Goal: Task Accomplishment & Management: Complete application form

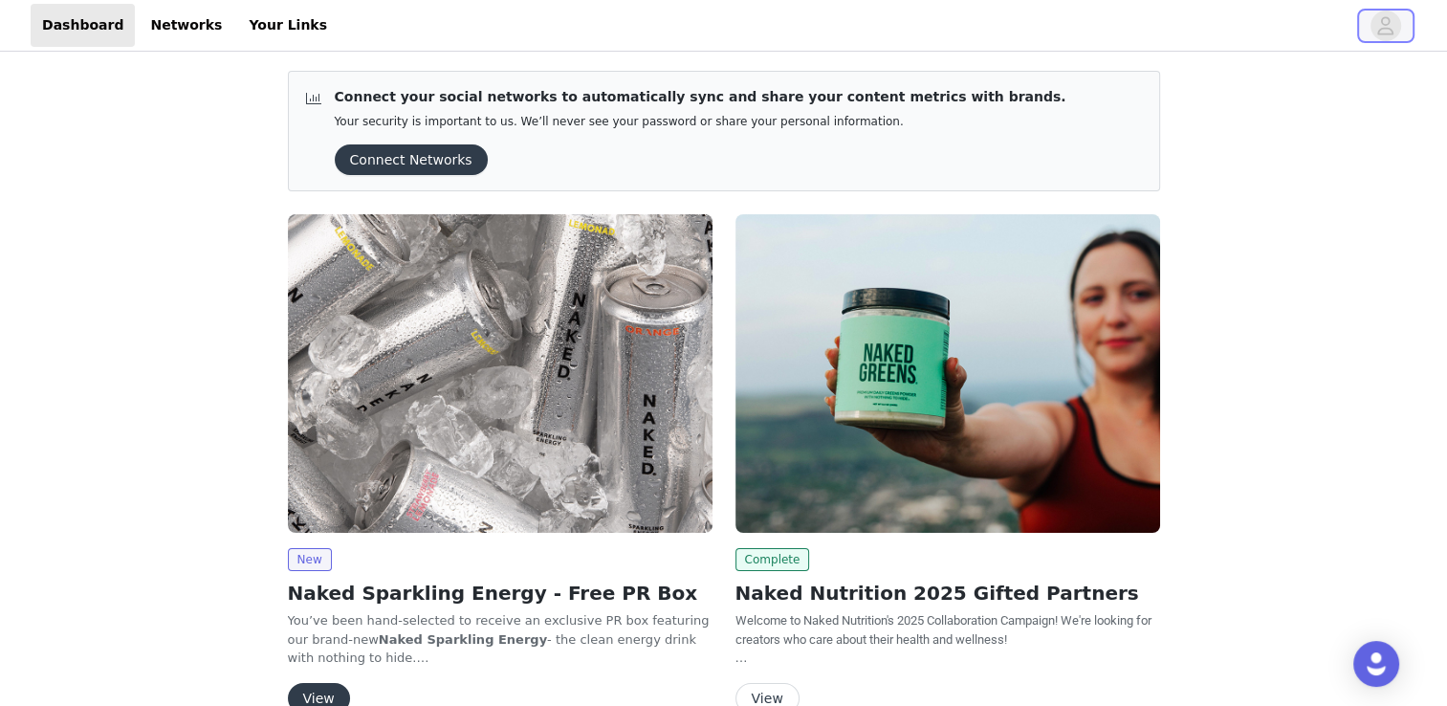
click at [1392, 33] on icon "avatar" at bounding box center [1386, 25] width 16 height 18
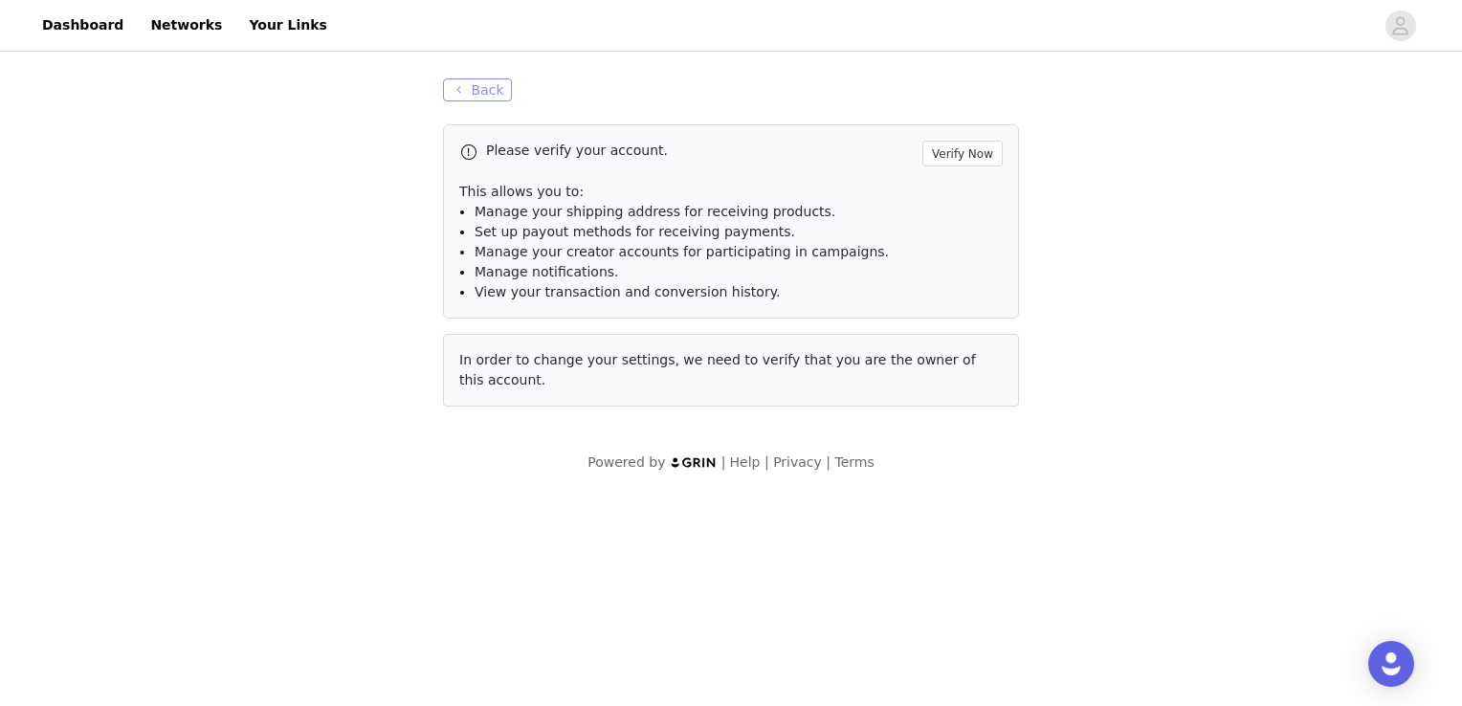
click at [473, 82] on button "Back" at bounding box center [477, 89] width 69 height 23
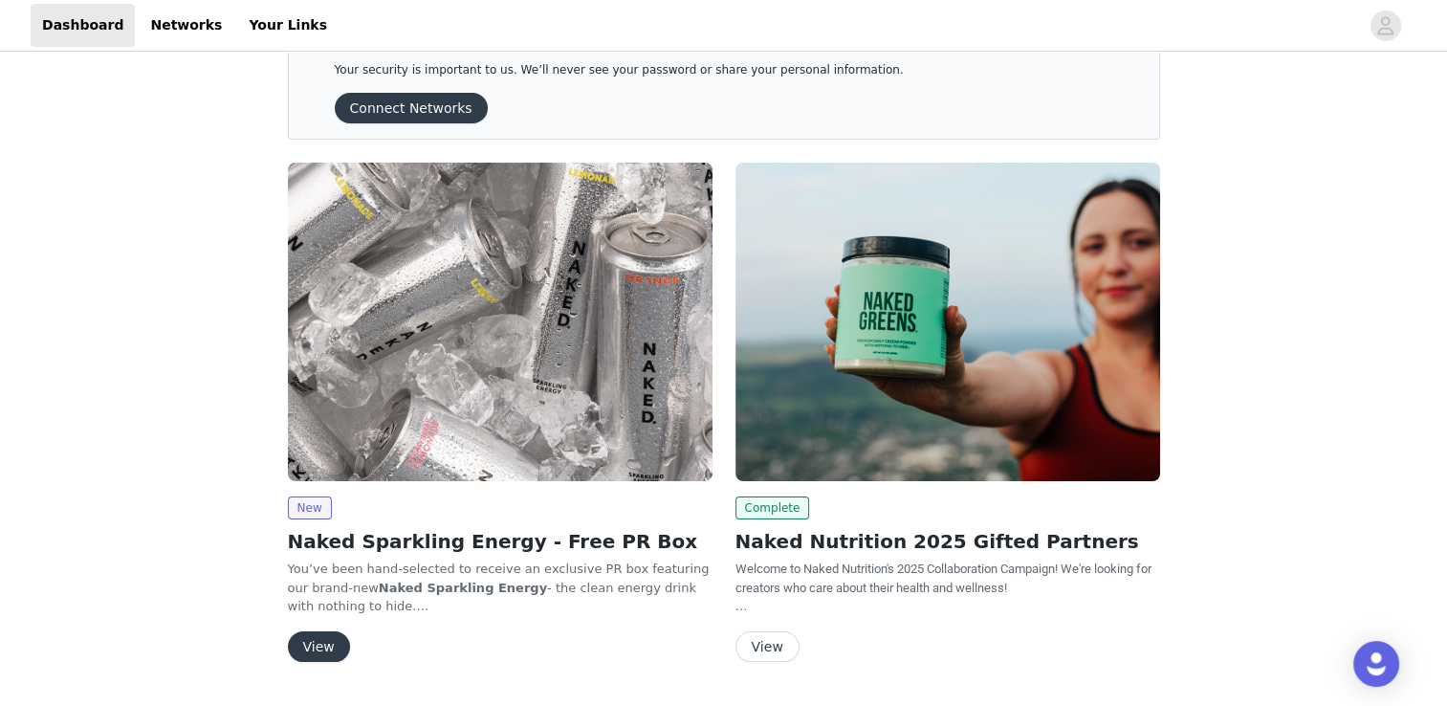
scroll to position [102, 0]
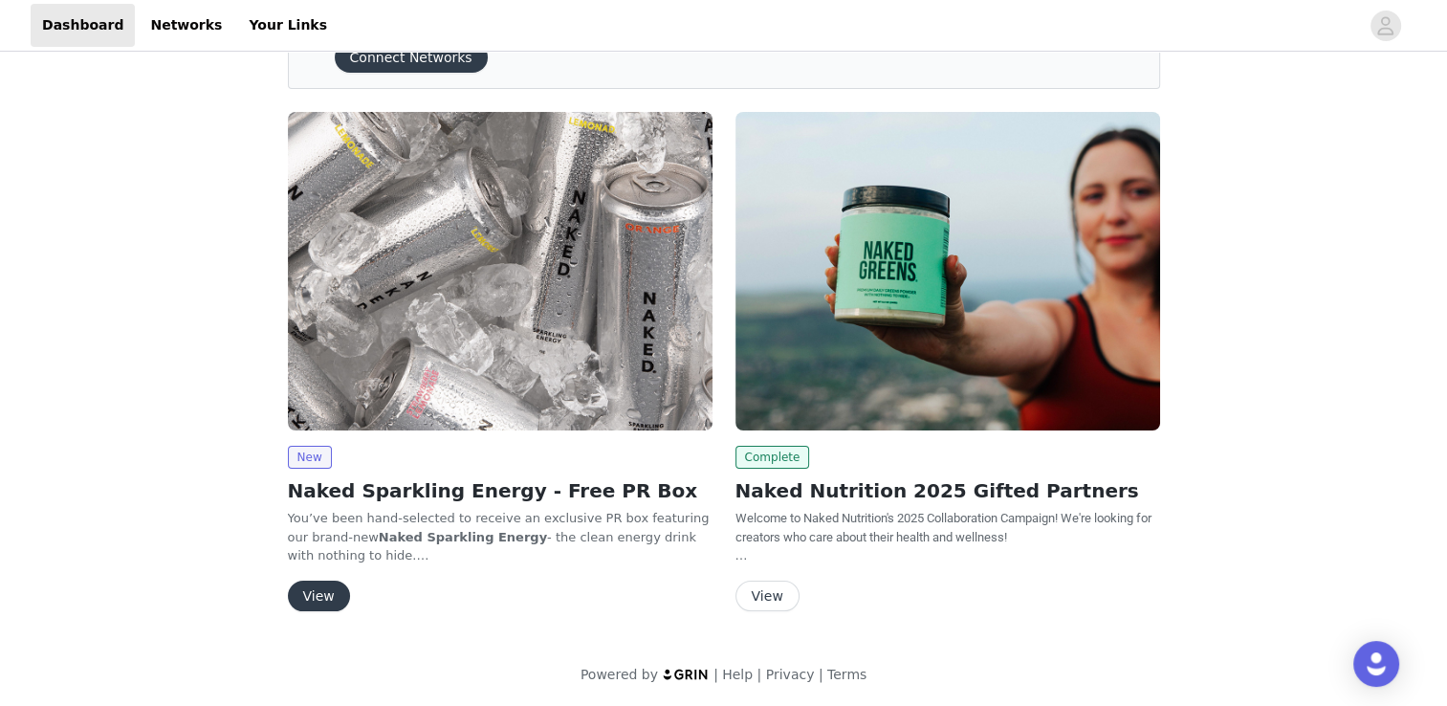
click at [325, 599] on button "View" at bounding box center [319, 596] width 62 height 31
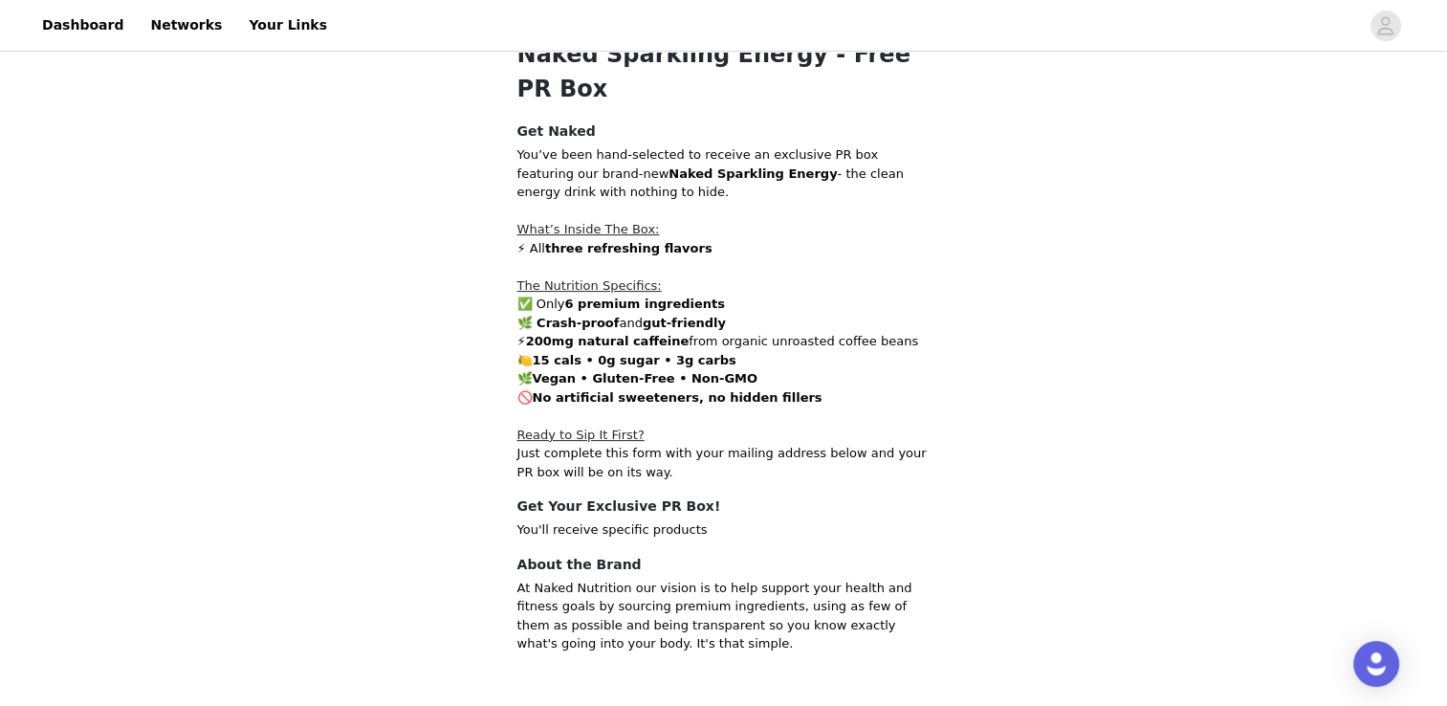
scroll to position [478, 0]
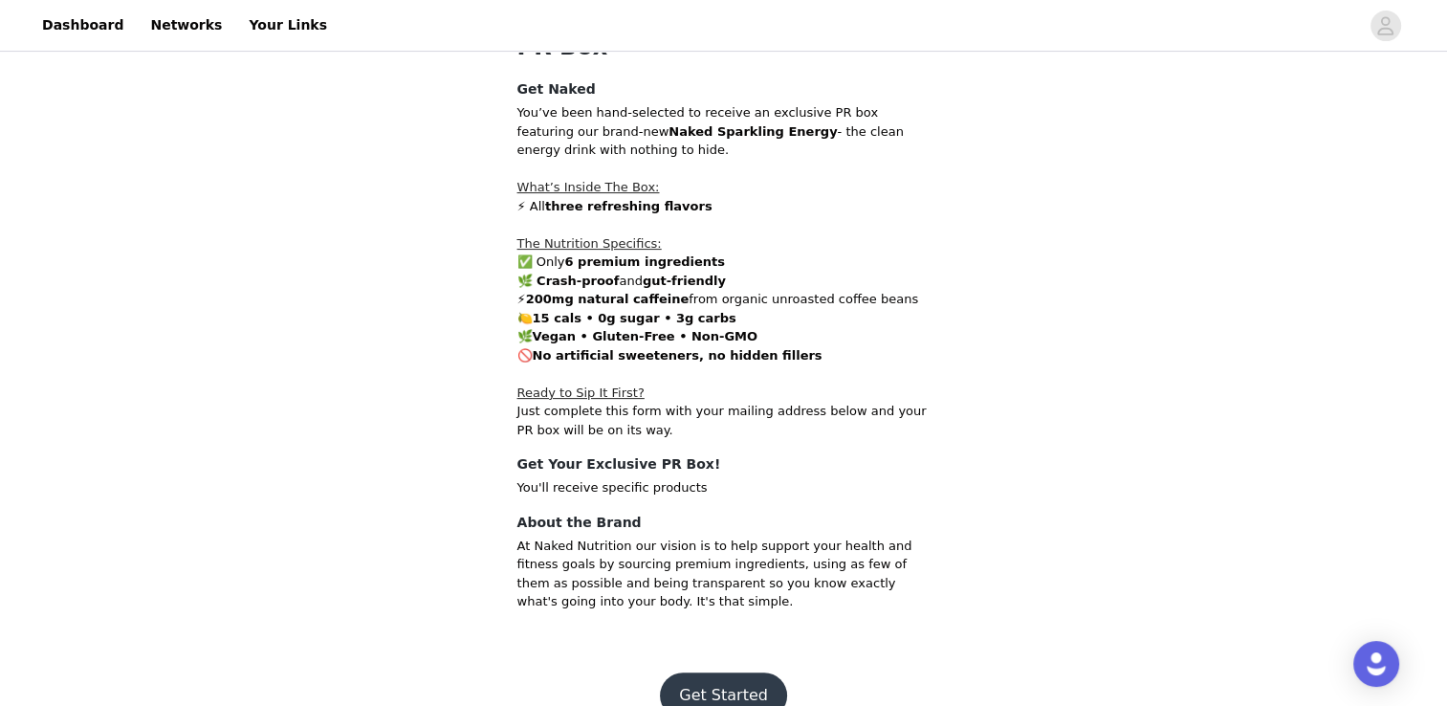
click at [746, 672] on button "Get Started" at bounding box center [723, 695] width 127 height 46
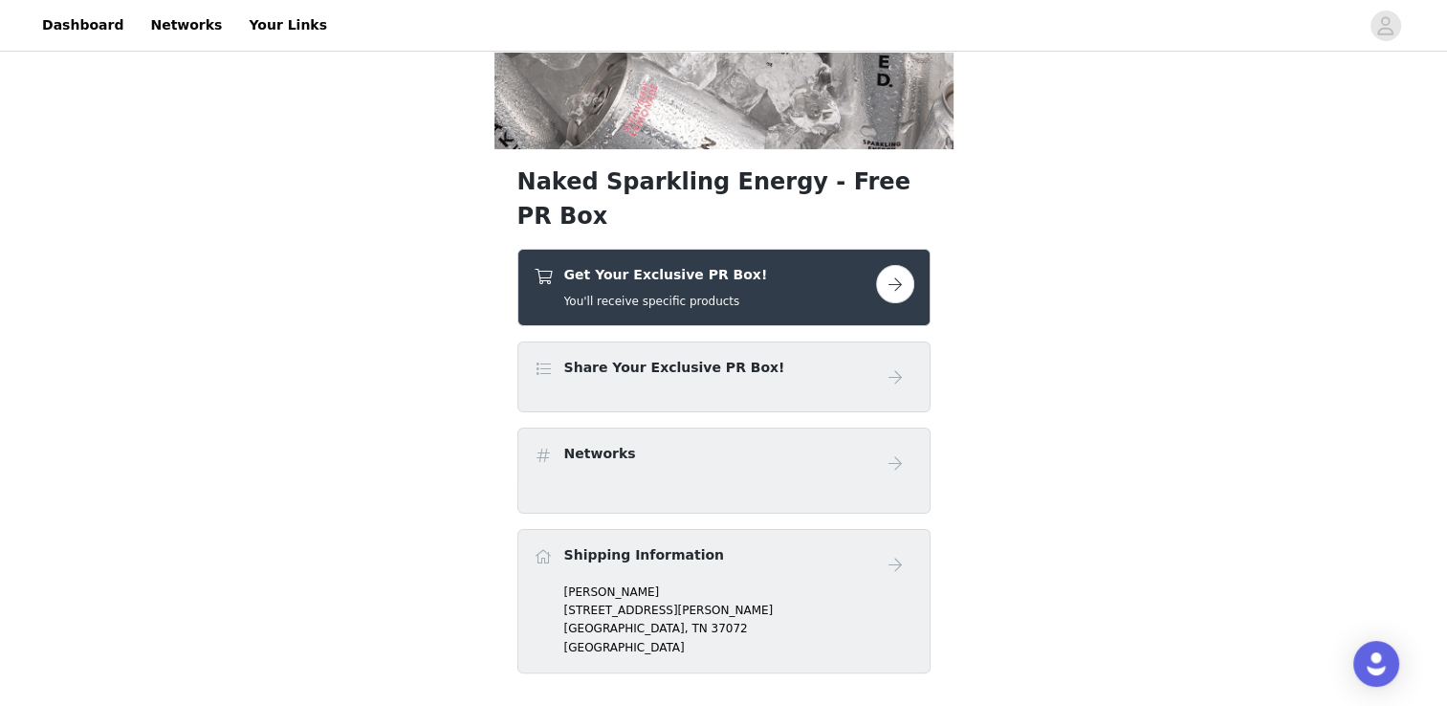
scroll to position [287, 0]
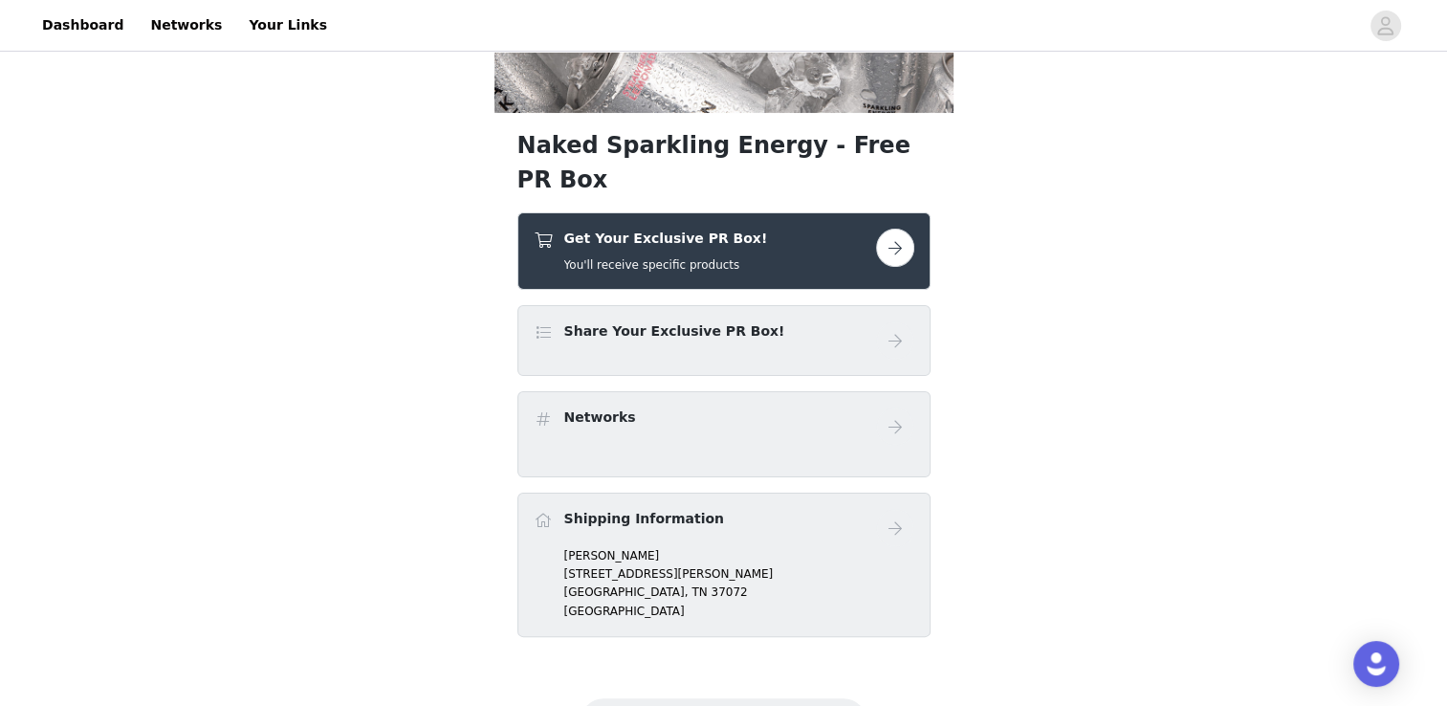
click at [895, 229] on button "button" at bounding box center [895, 248] width 38 height 38
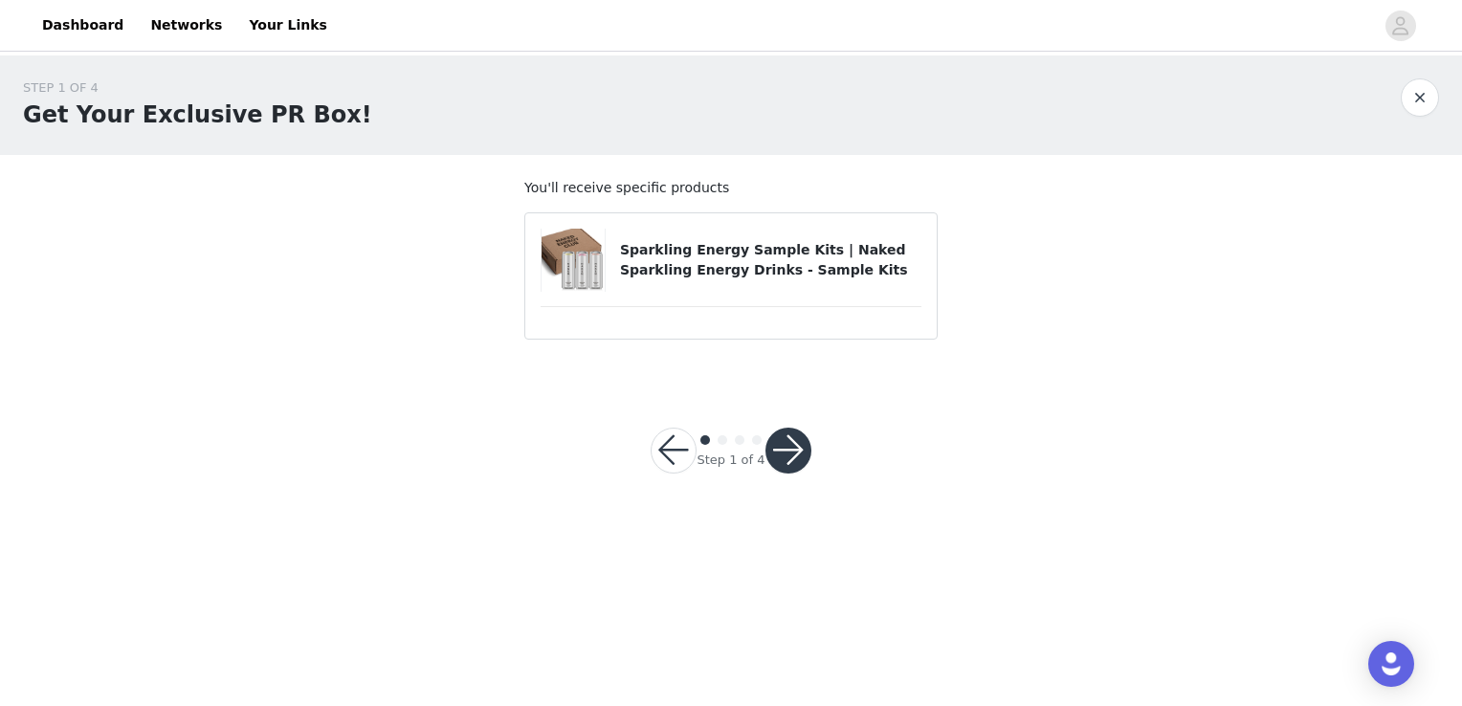
click at [806, 455] on button "button" at bounding box center [788, 451] width 46 height 46
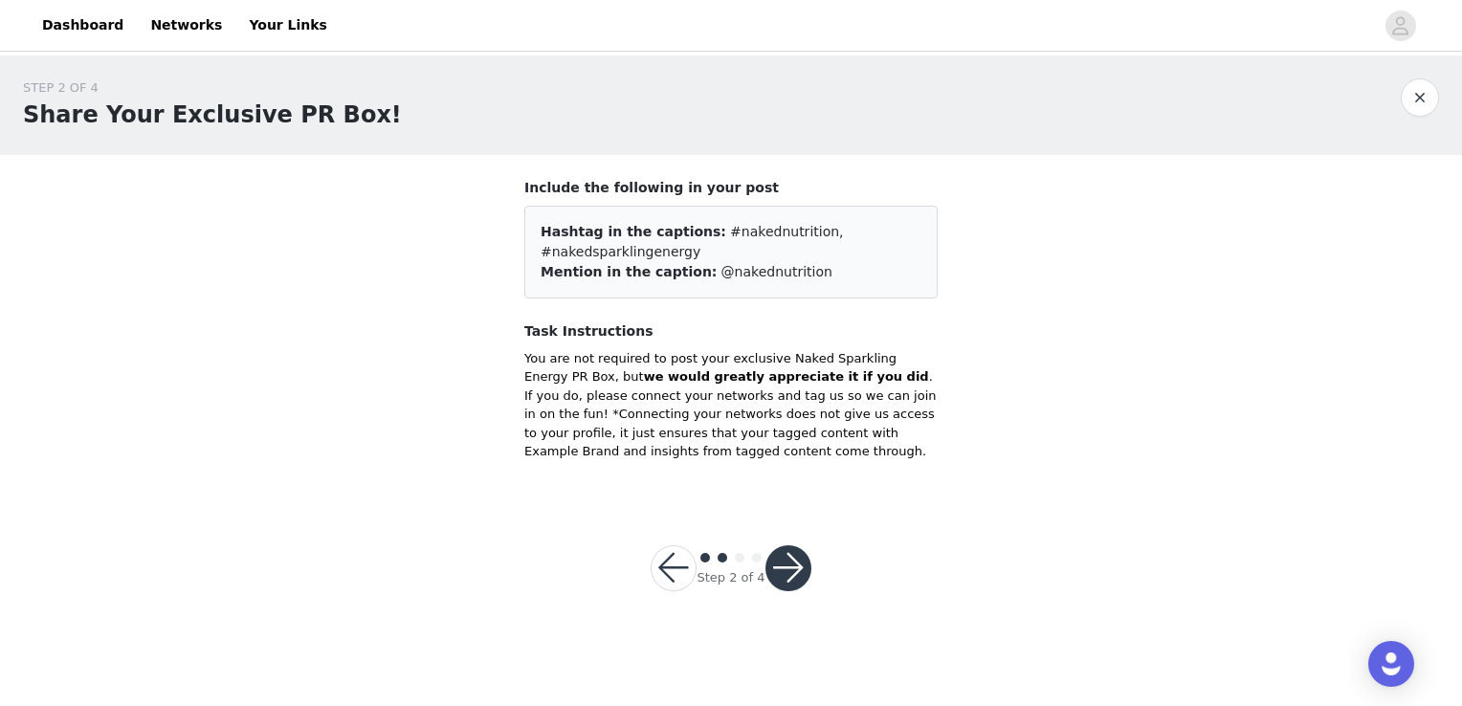
click at [774, 562] on button "button" at bounding box center [788, 568] width 46 height 46
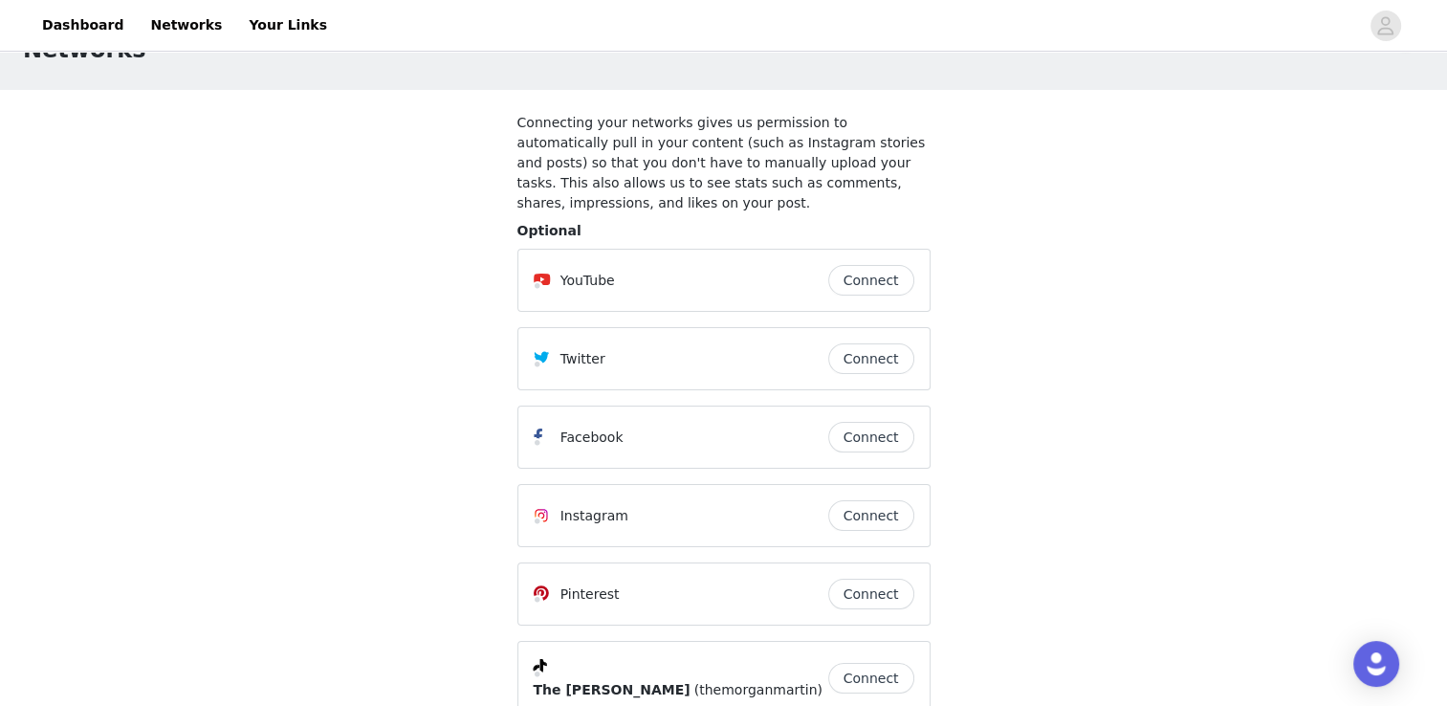
scroll to position [96, 0]
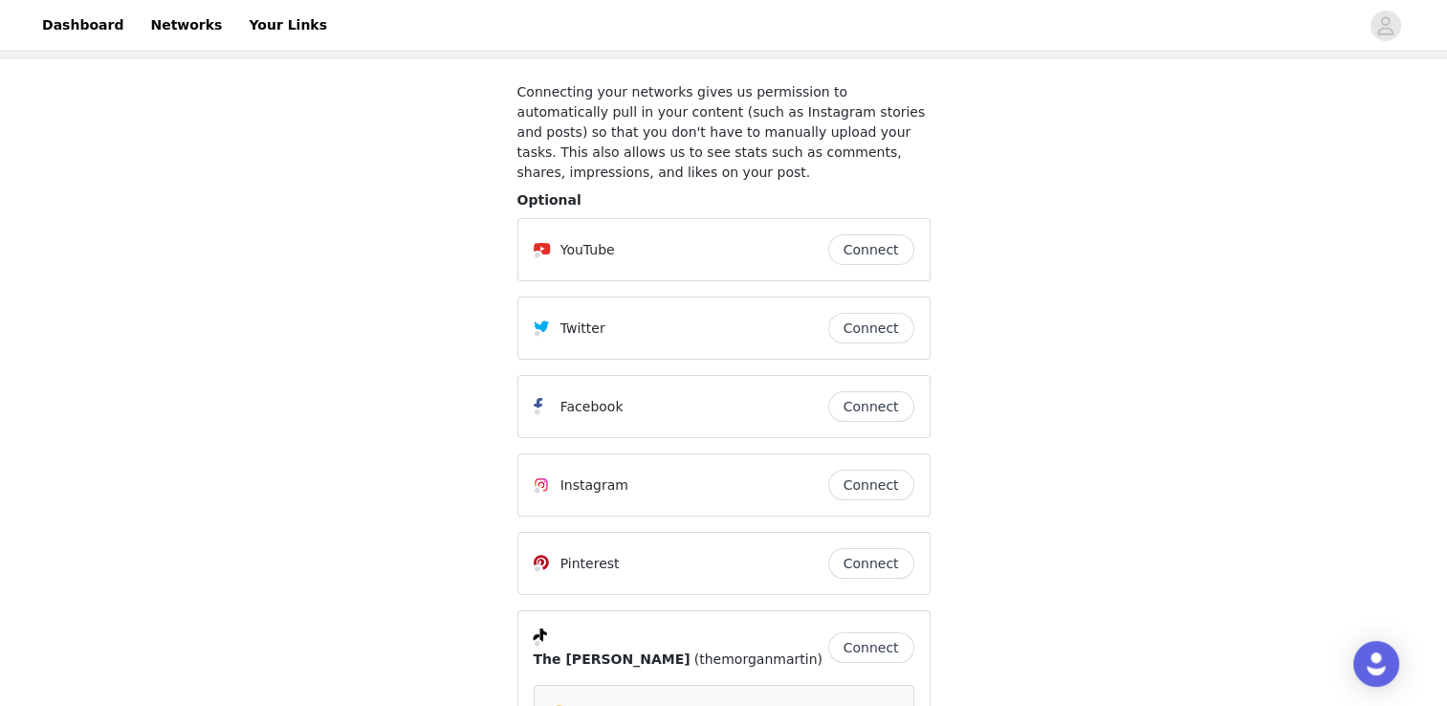
click at [883, 470] on button "Connect" at bounding box center [871, 485] width 86 height 31
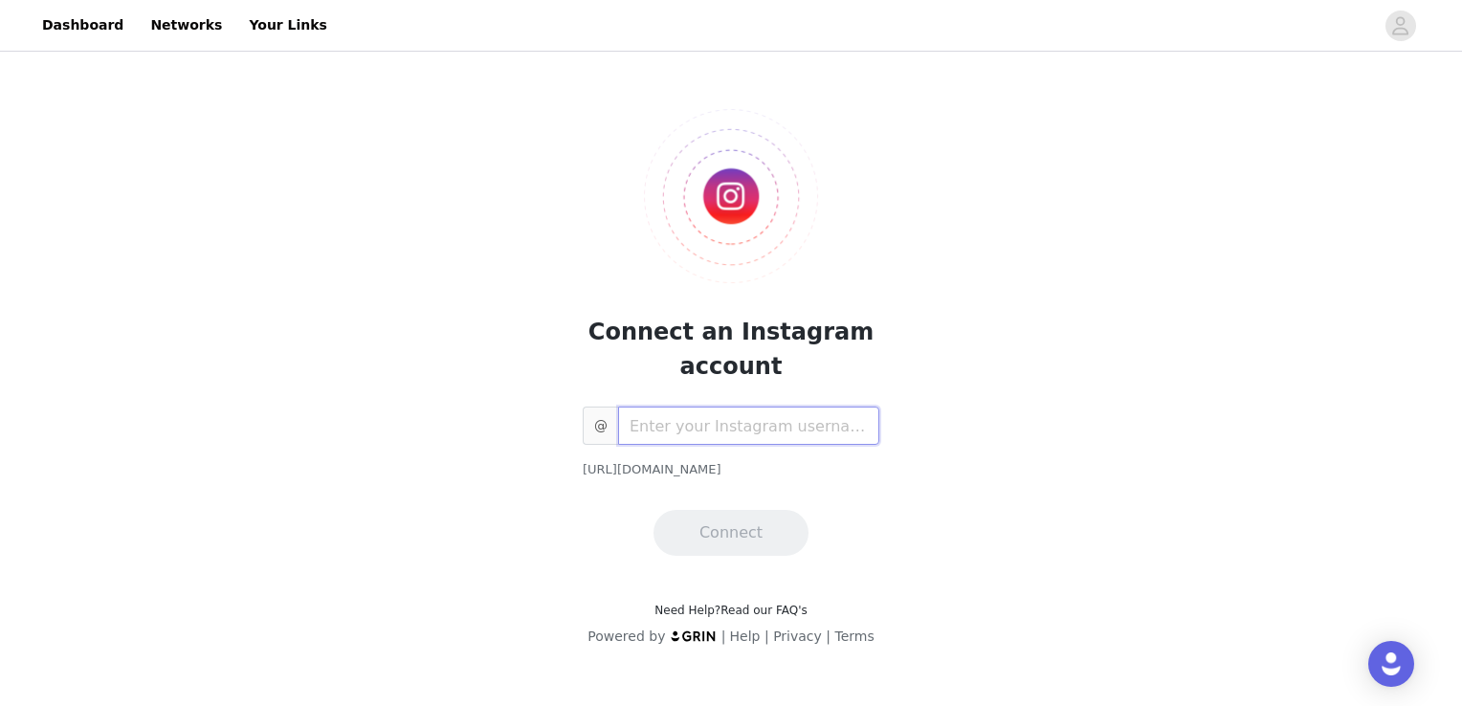
click at [788, 423] on input "text" at bounding box center [748, 426] width 261 height 38
type input "@"
type input "TheMorganMartin"
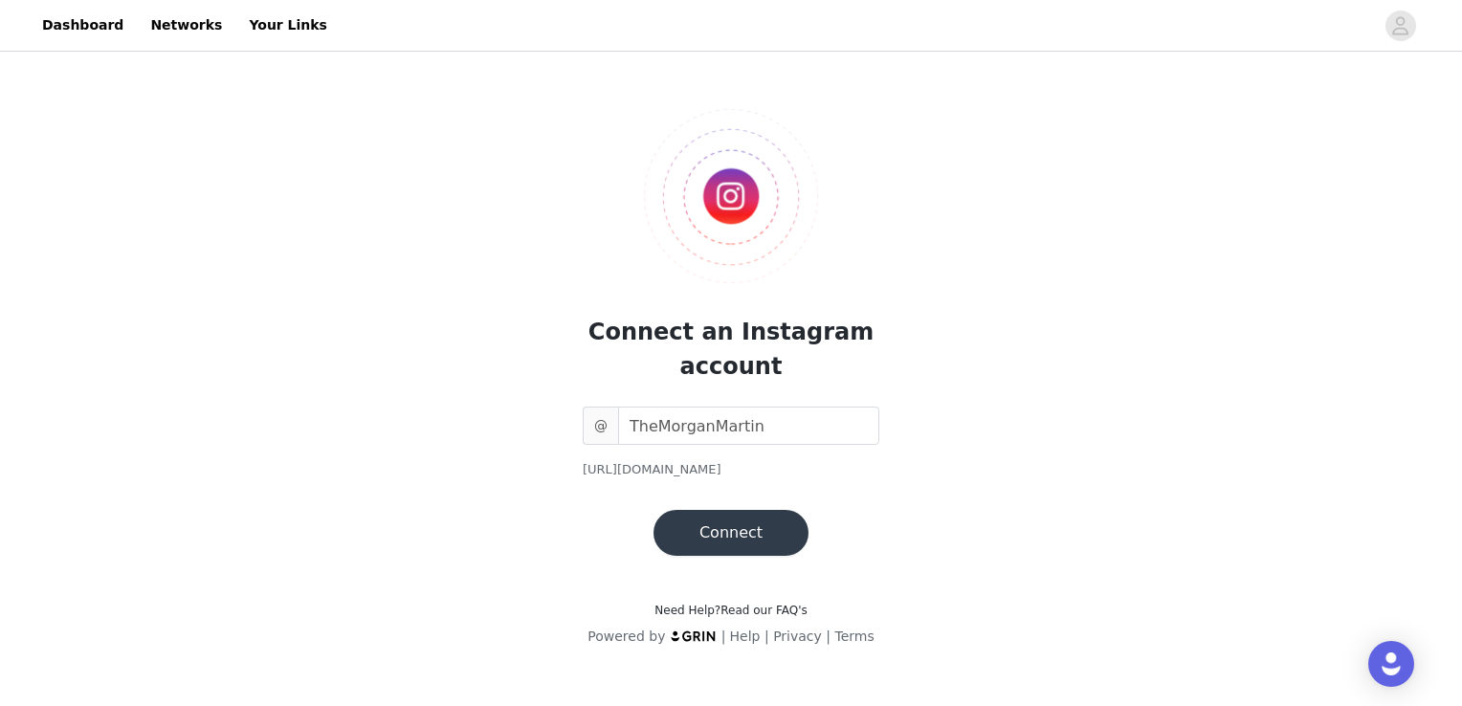
click at [749, 534] on button "Connect" at bounding box center [730, 533] width 155 height 46
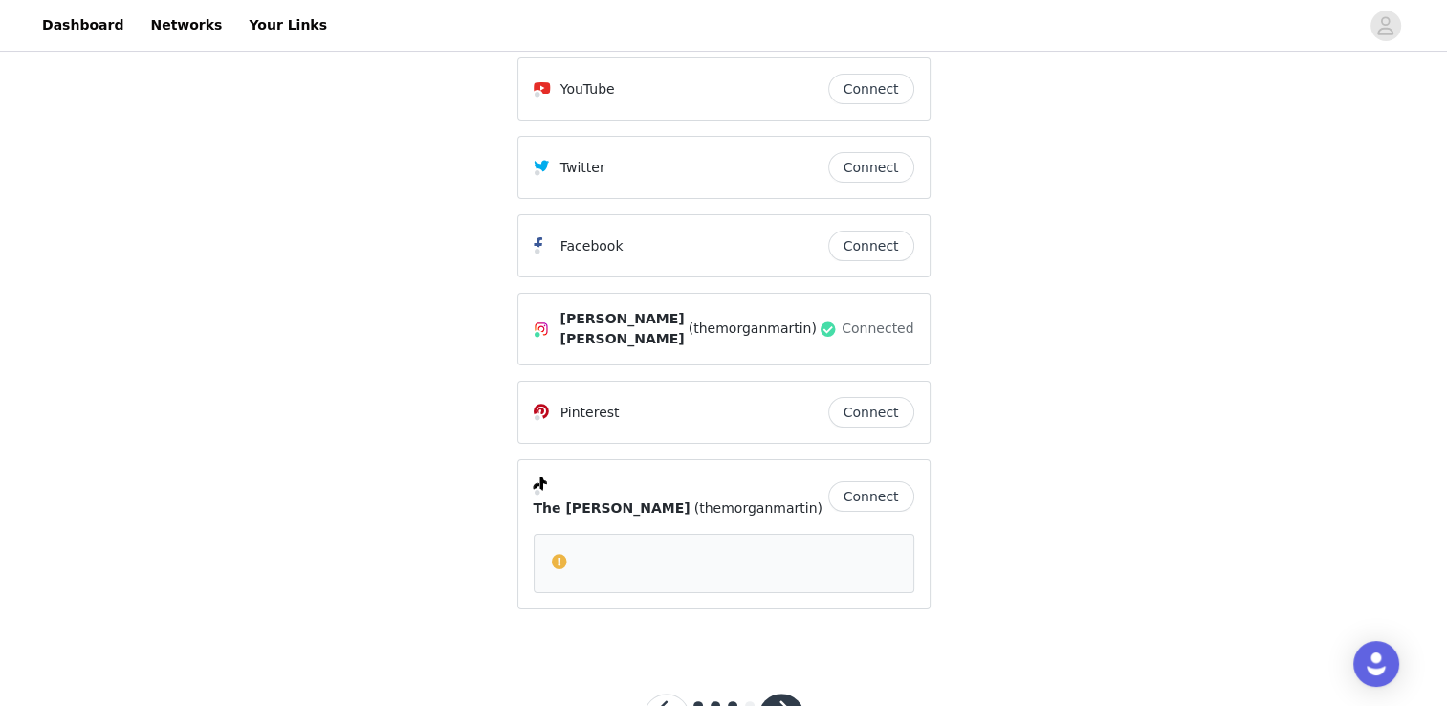
scroll to position [290, 0]
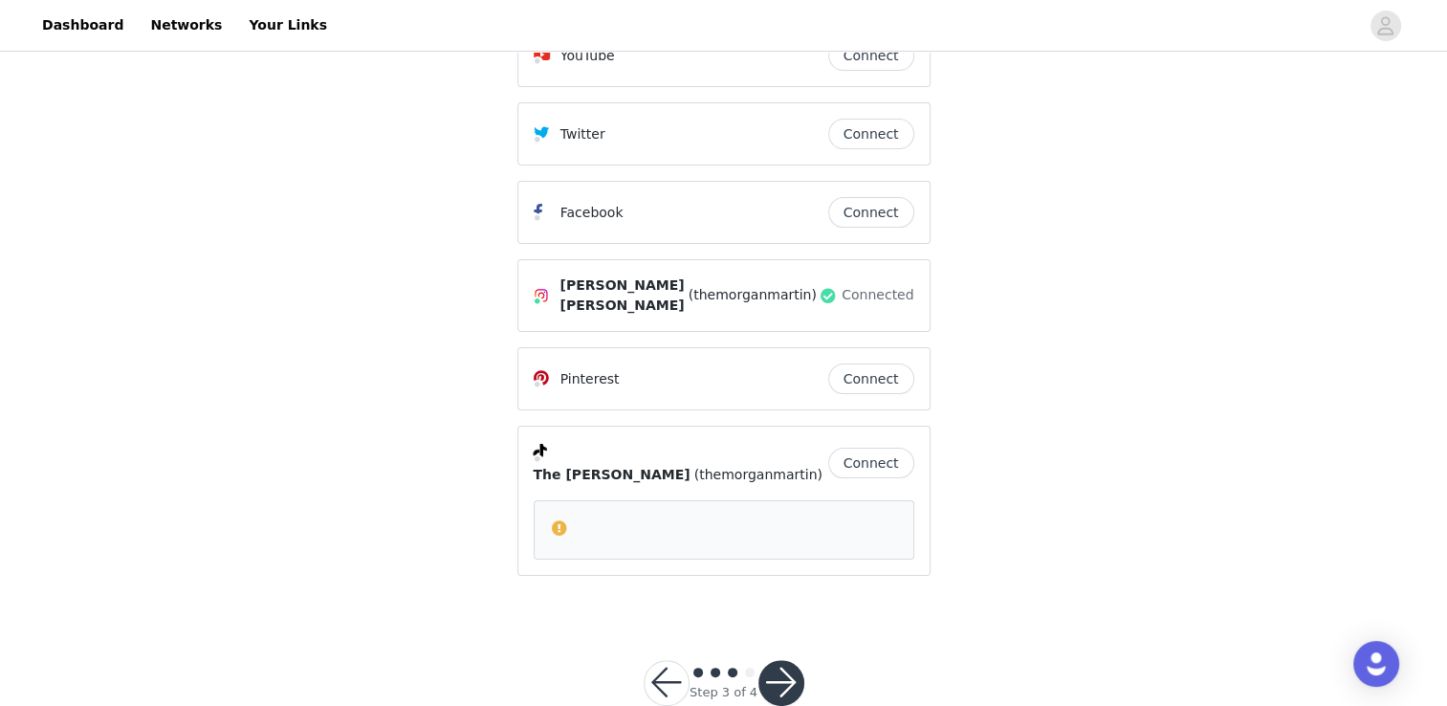
click at [774, 660] on button "button" at bounding box center [781, 683] width 46 height 46
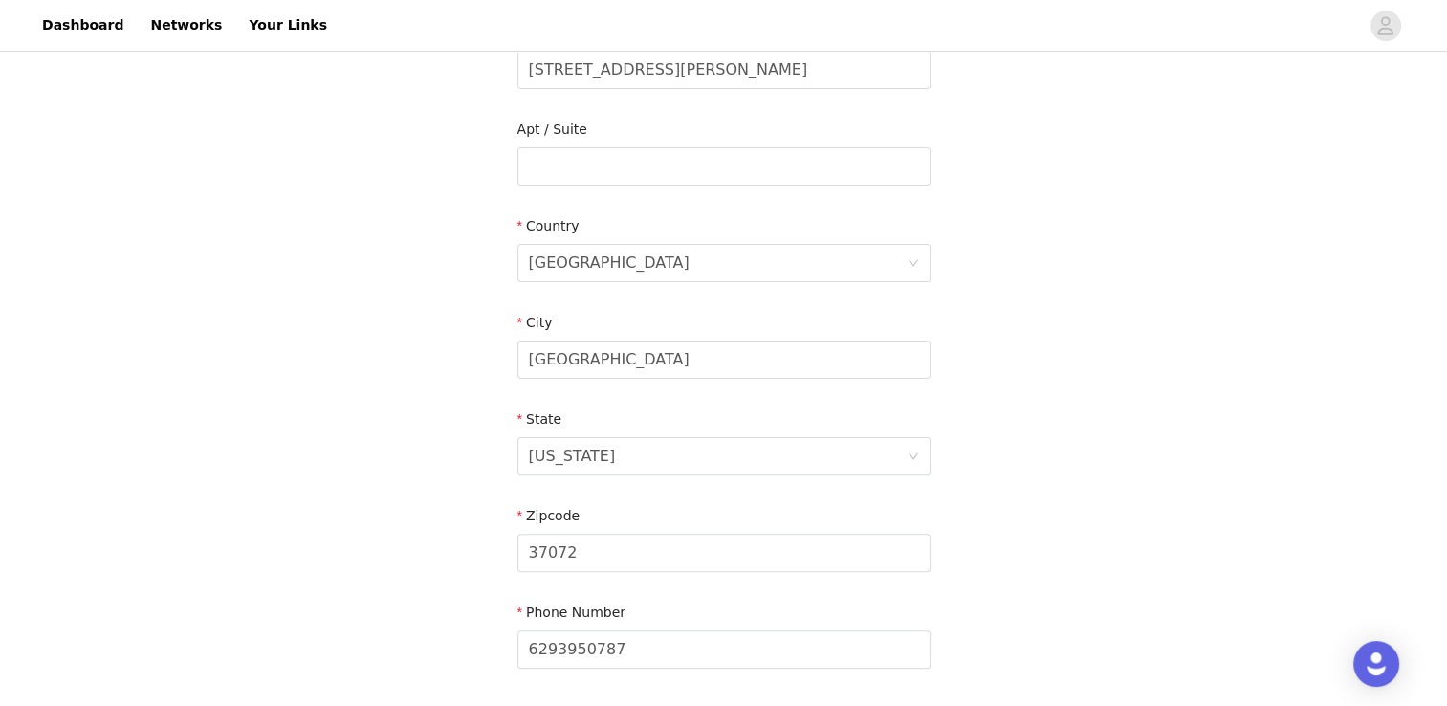
scroll to position [574, 0]
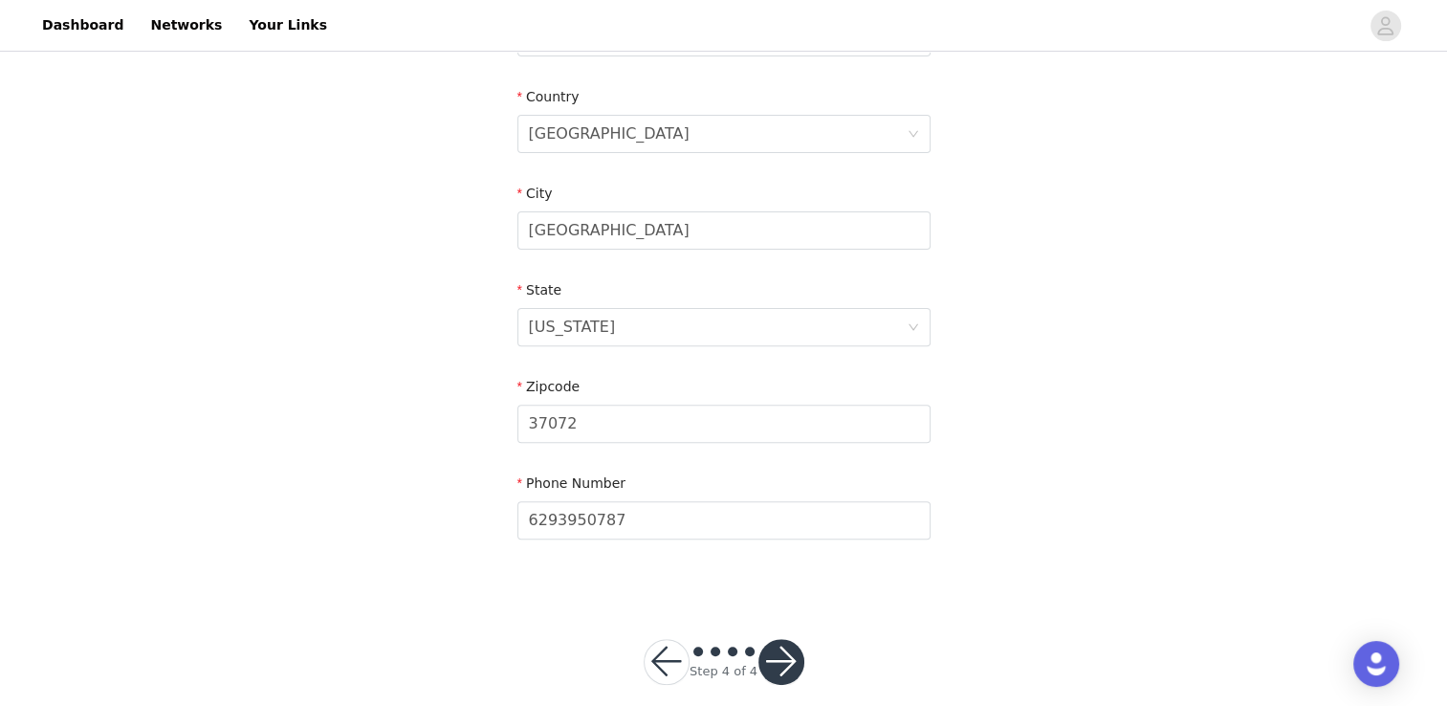
click at [777, 668] on button "button" at bounding box center [781, 662] width 46 height 46
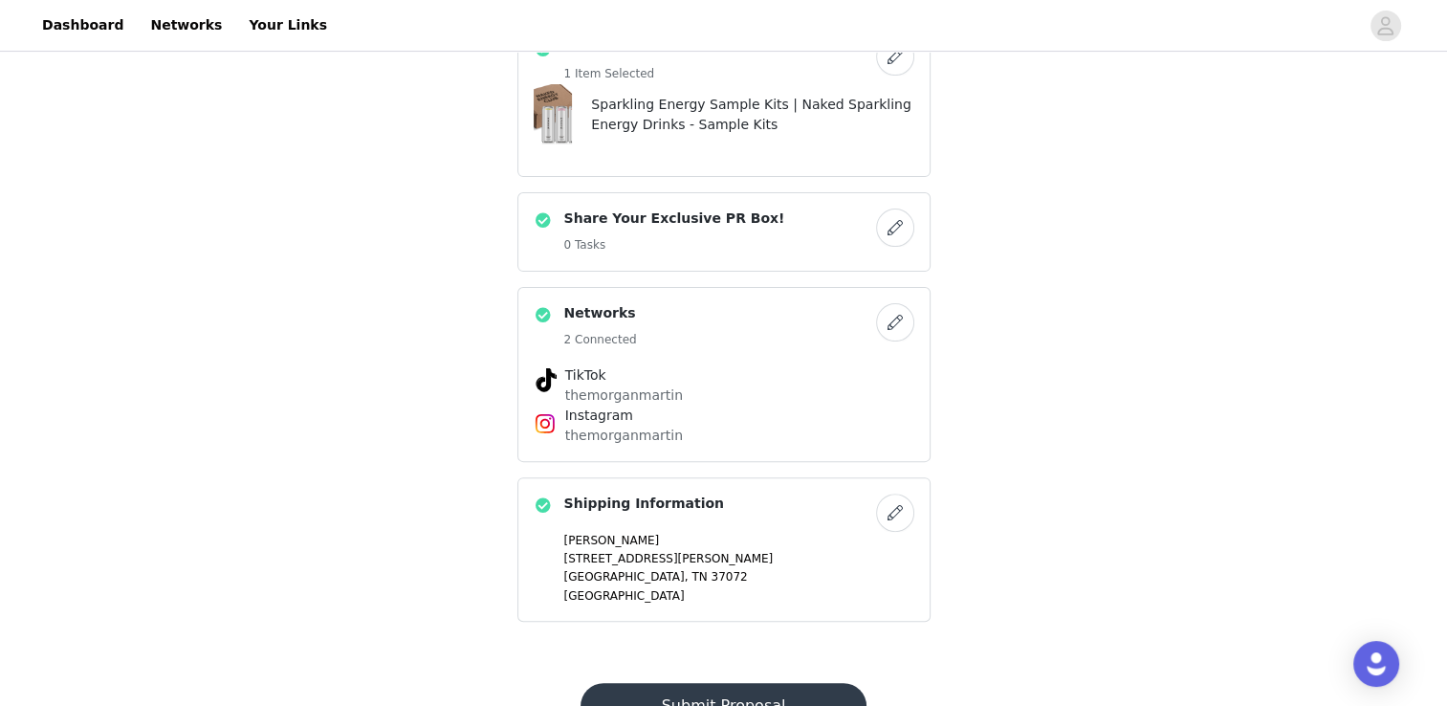
scroll to position [518, 0]
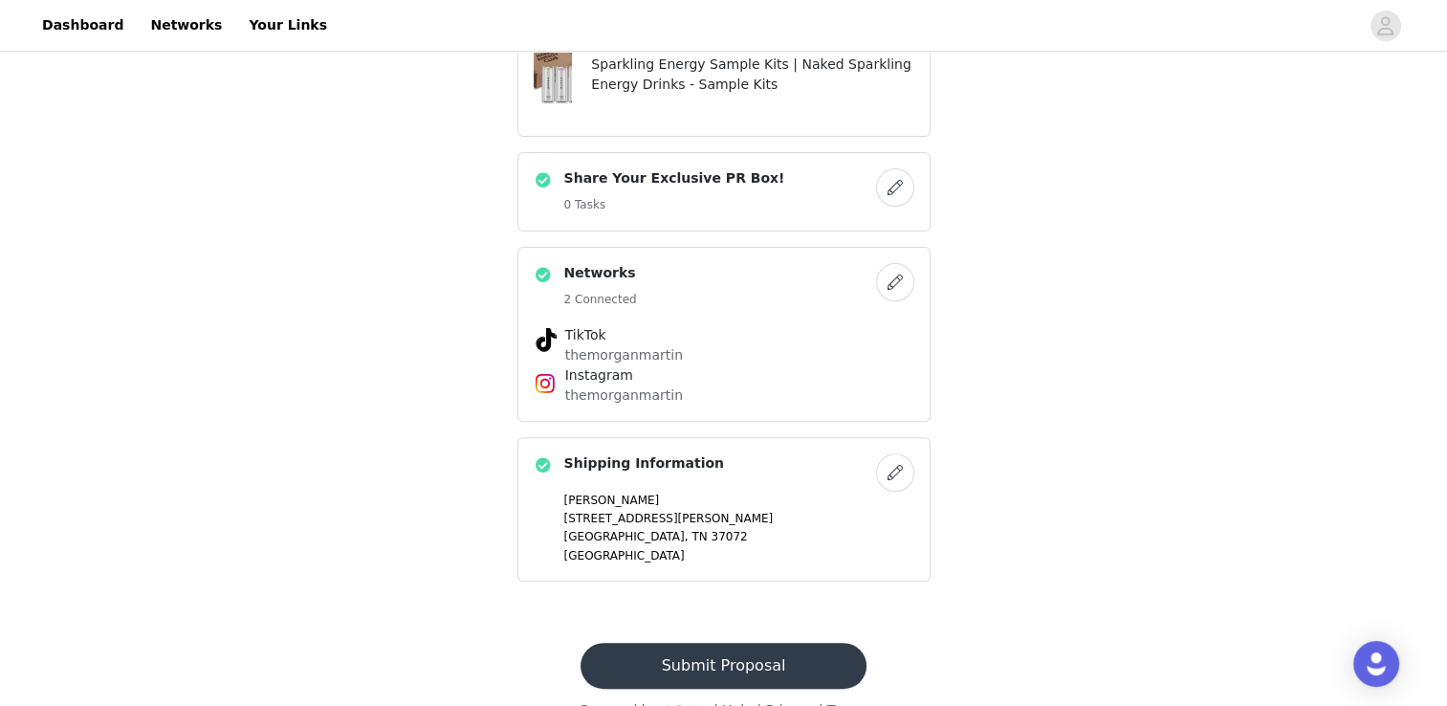
click at [771, 643] on button "Submit Proposal" at bounding box center [724, 666] width 286 height 46
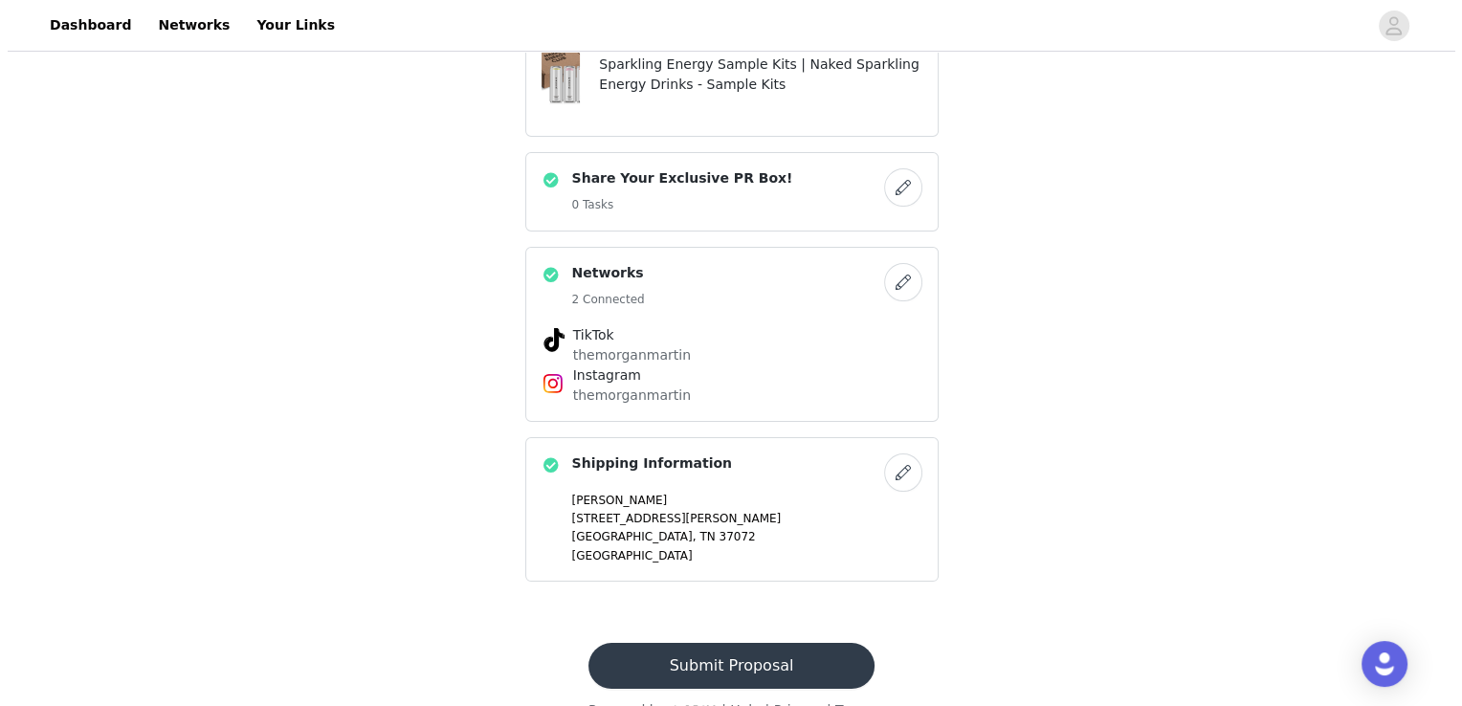
scroll to position [0, 0]
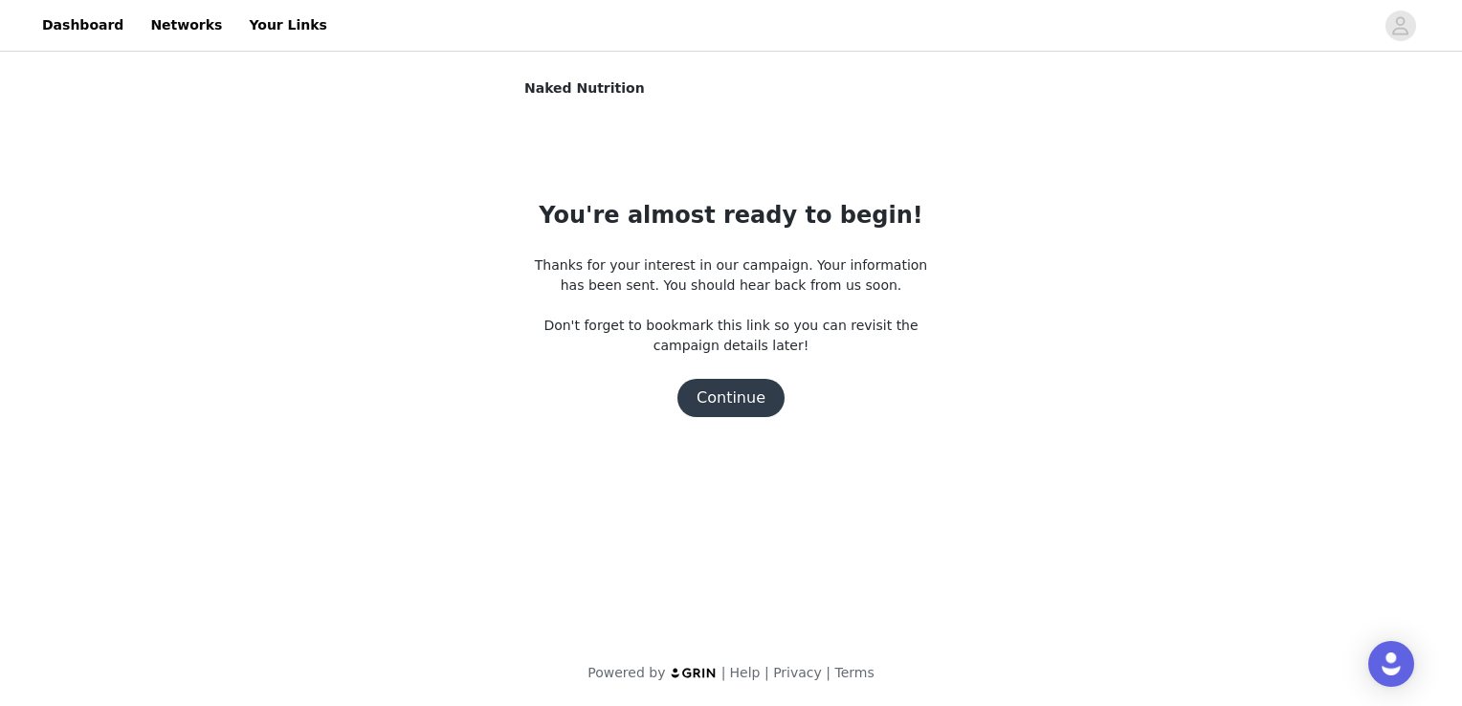
click at [732, 395] on button "Continue" at bounding box center [730, 398] width 107 height 38
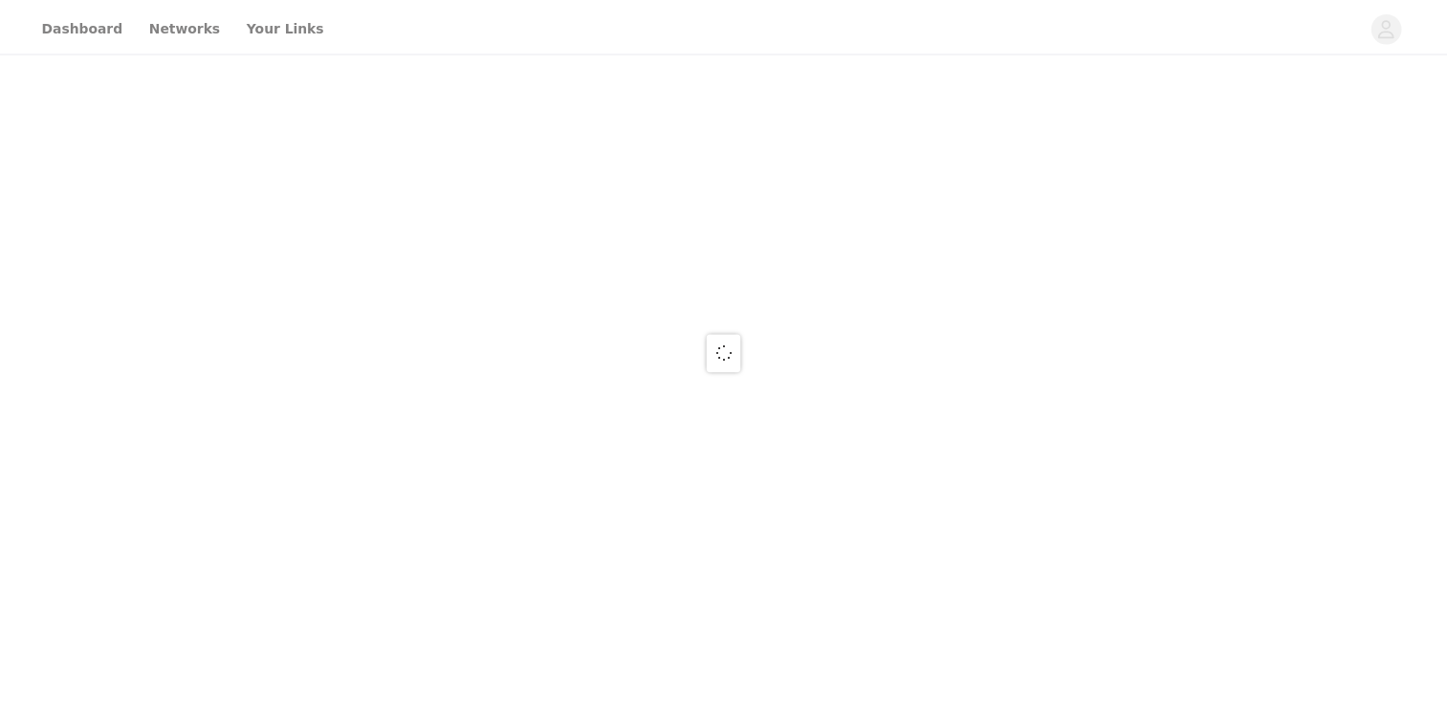
scroll to position [383, 0]
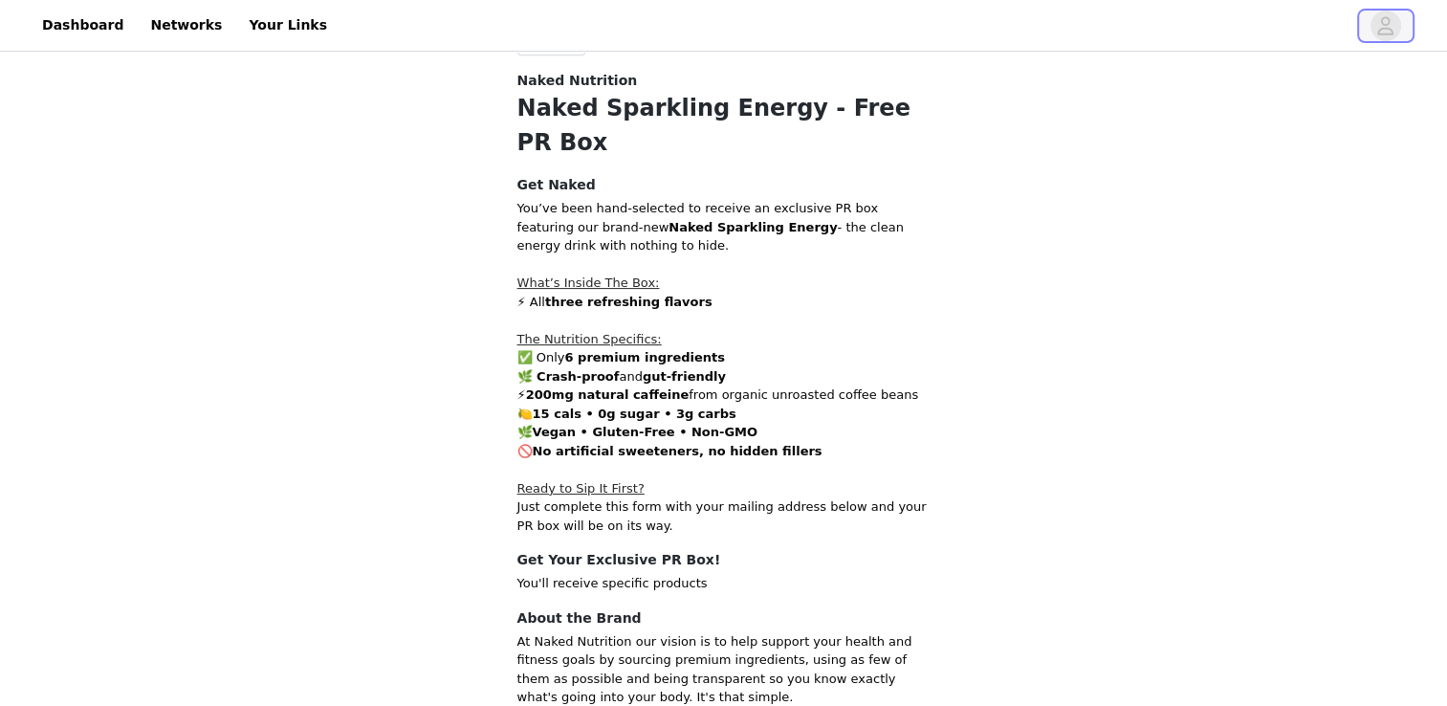
click at [1373, 20] on span "button" at bounding box center [1386, 26] width 31 height 31
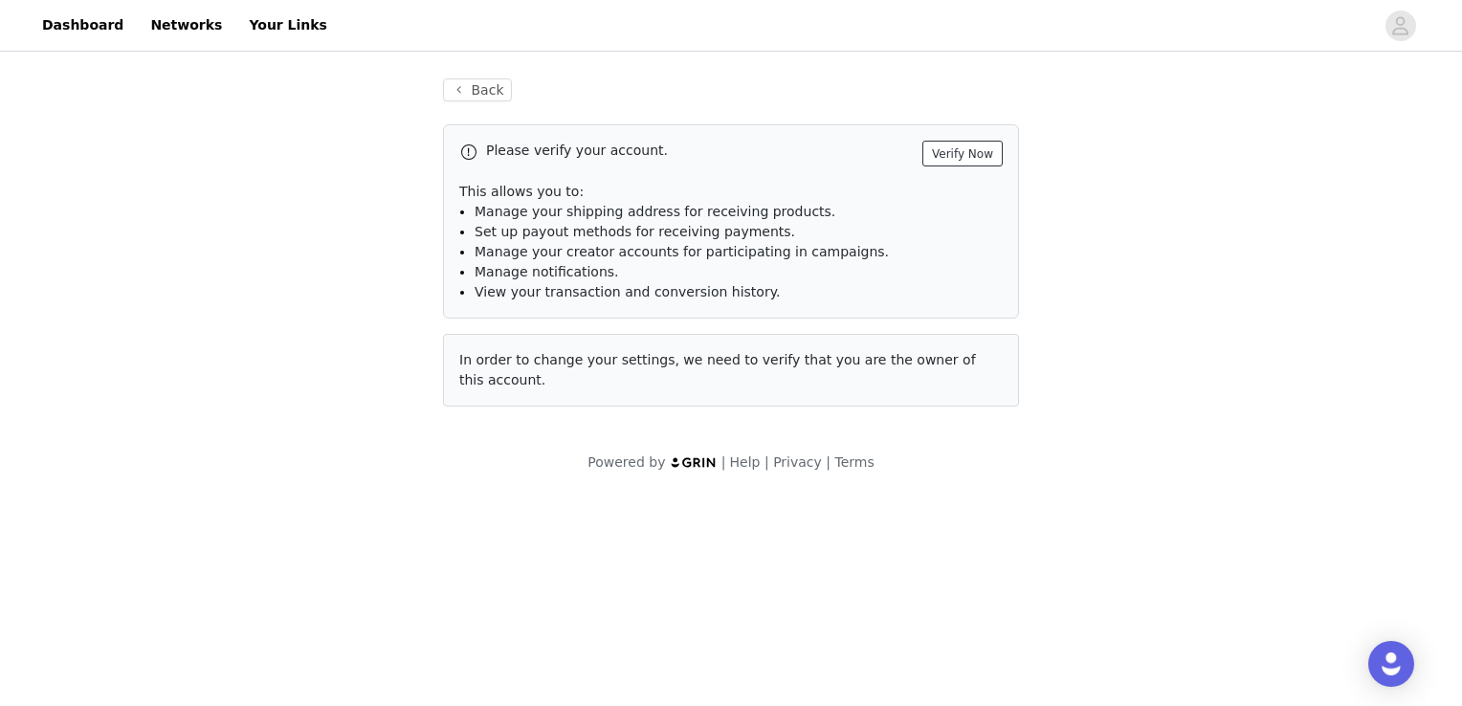
click at [984, 150] on button "Verify Now" at bounding box center [962, 154] width 80 height 26
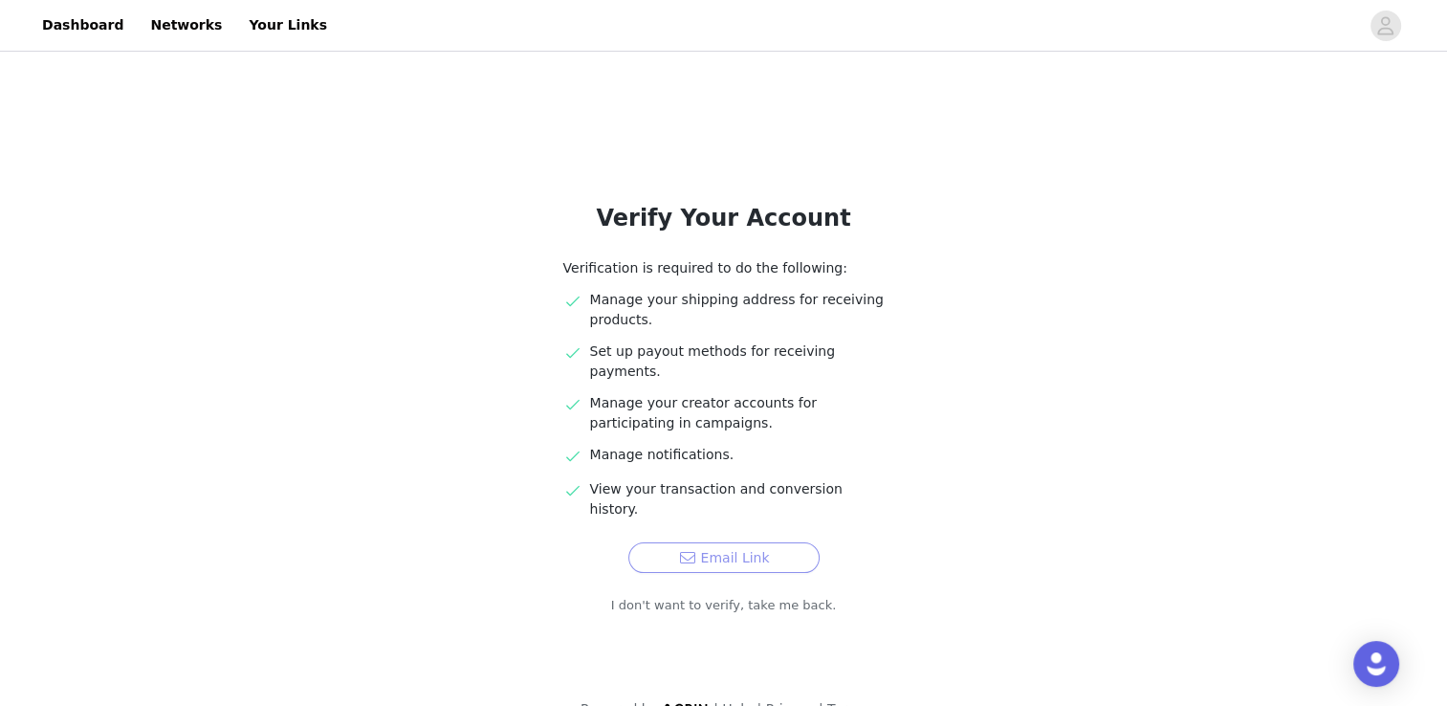
click at [708, 542] on button "Email Link" at bounding box center [723, 557] width 191 height 31
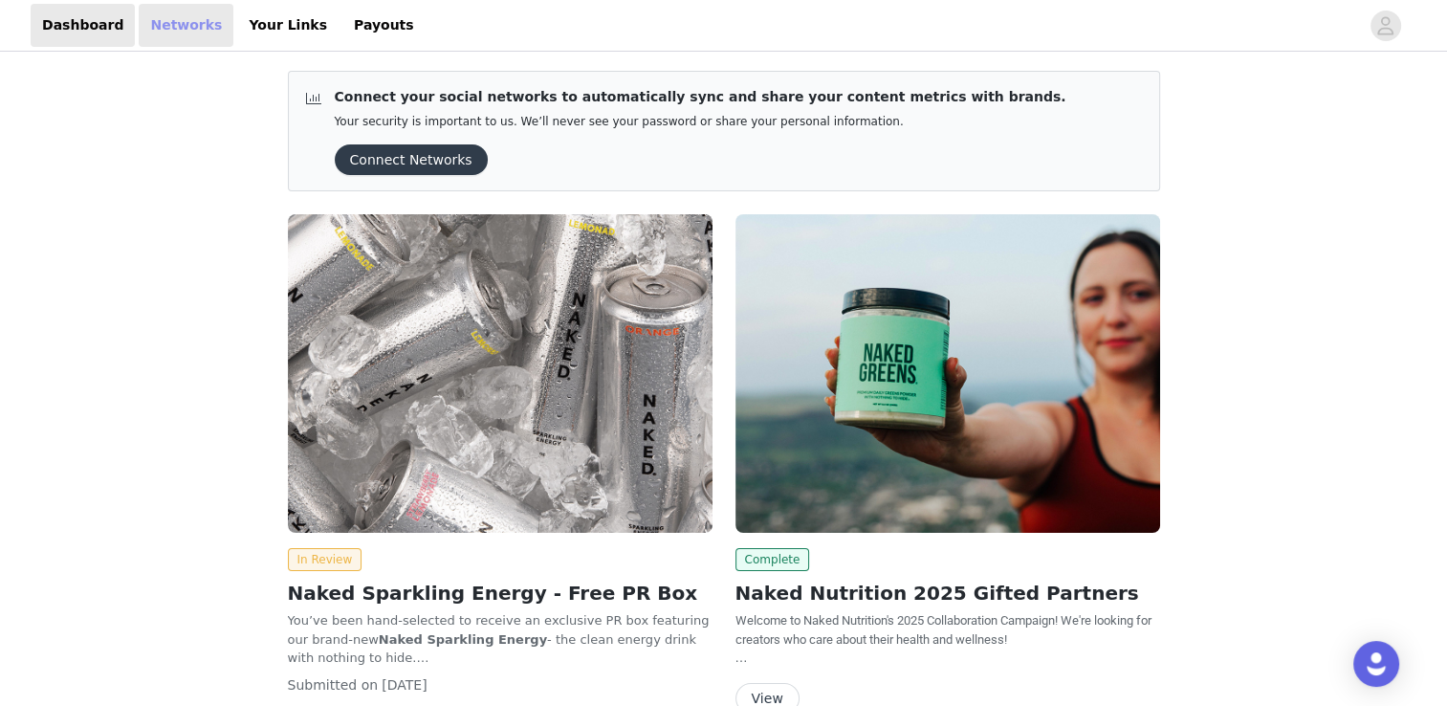
click at [142, 21] on link "Networks" at bounding box center [186, 25] width 95 height 43
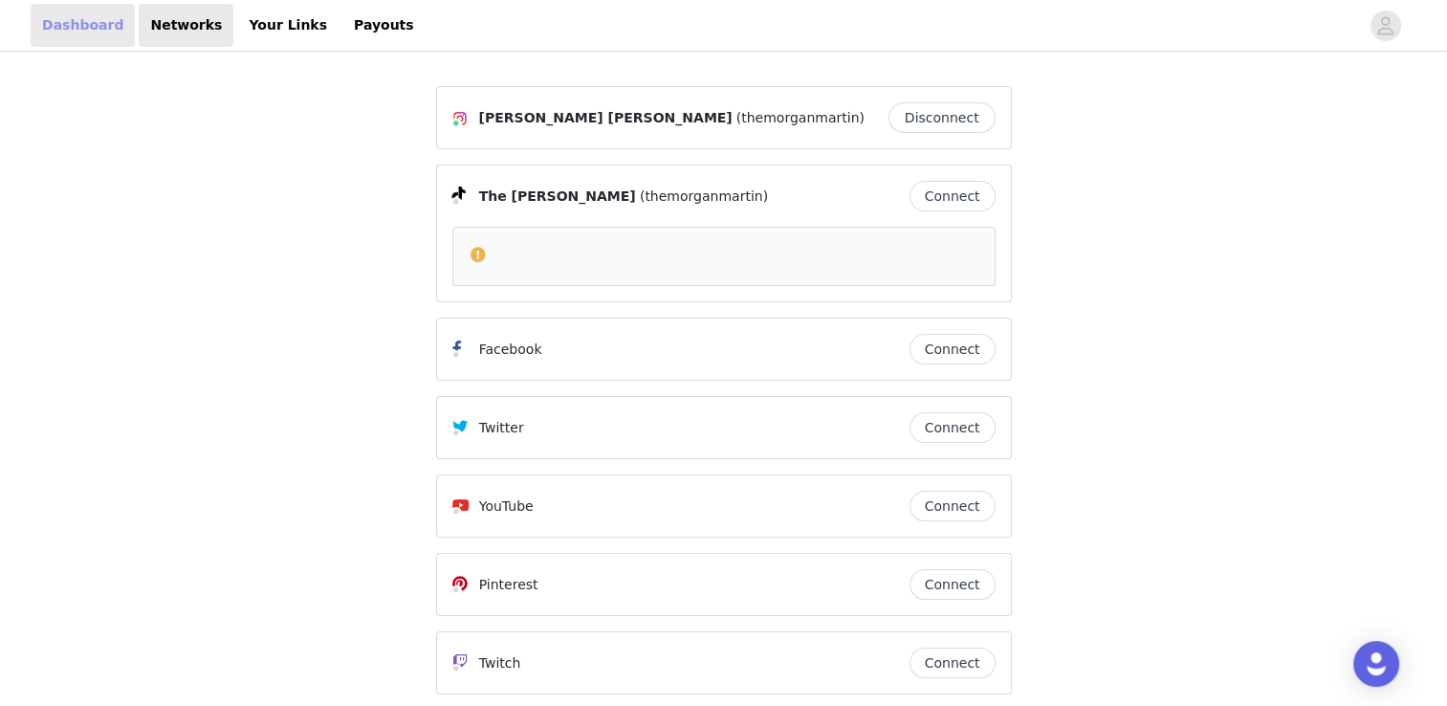
click at [77, 29] on link "Dashboard" at bounding box center [83, 25] width 104 height 43
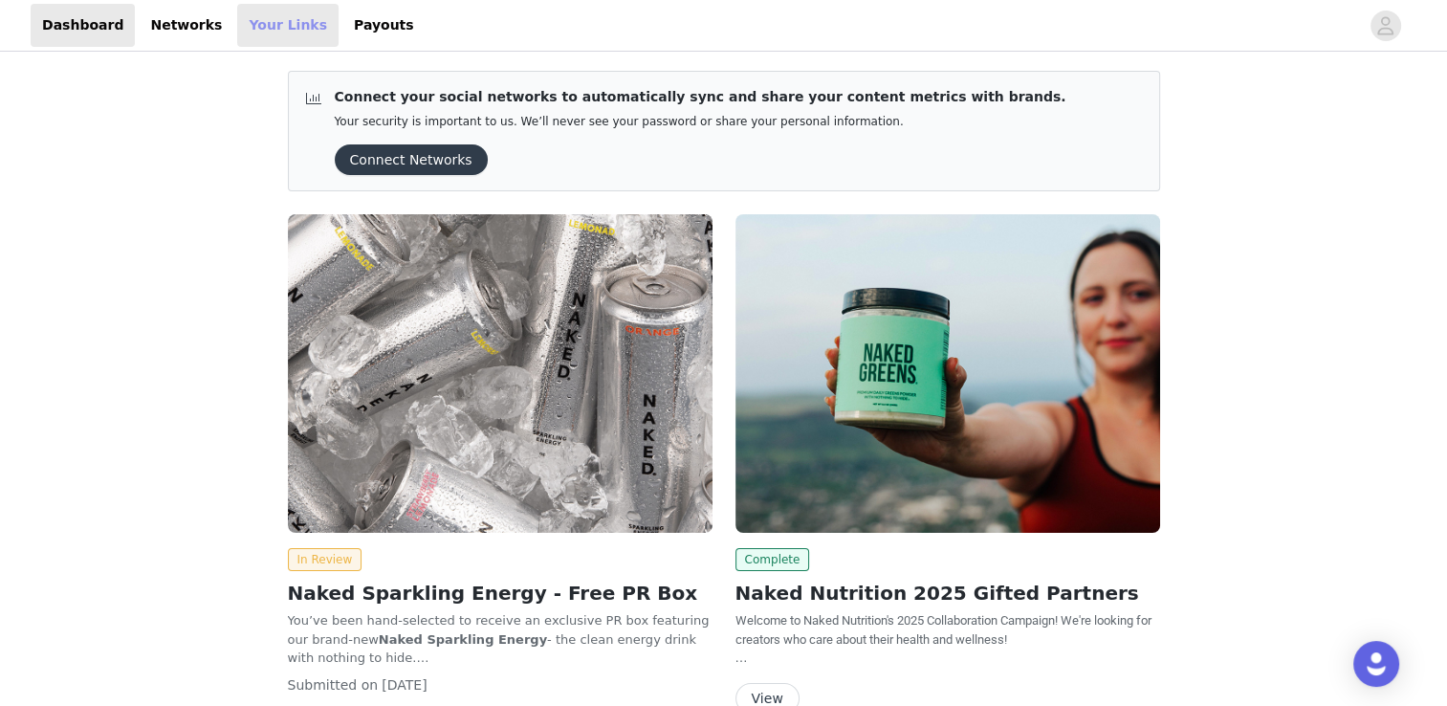
drag, startPoint x: 274, startPoint y: 24, endPoint x: 263, endPoint y: 25, distance: 10.6
click at [273, 25] on link "Your Links" at bounding box center [287, 25] width 101 height 43
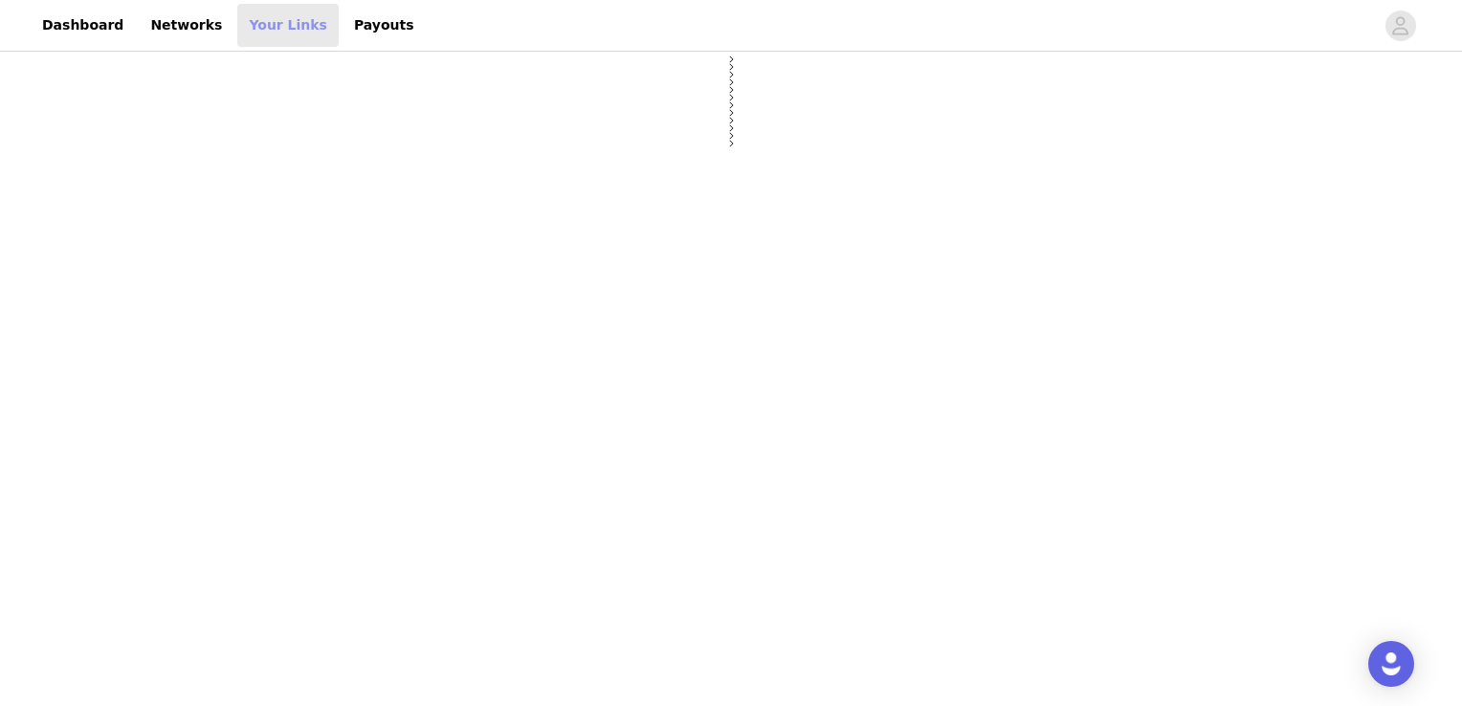
select select "12"
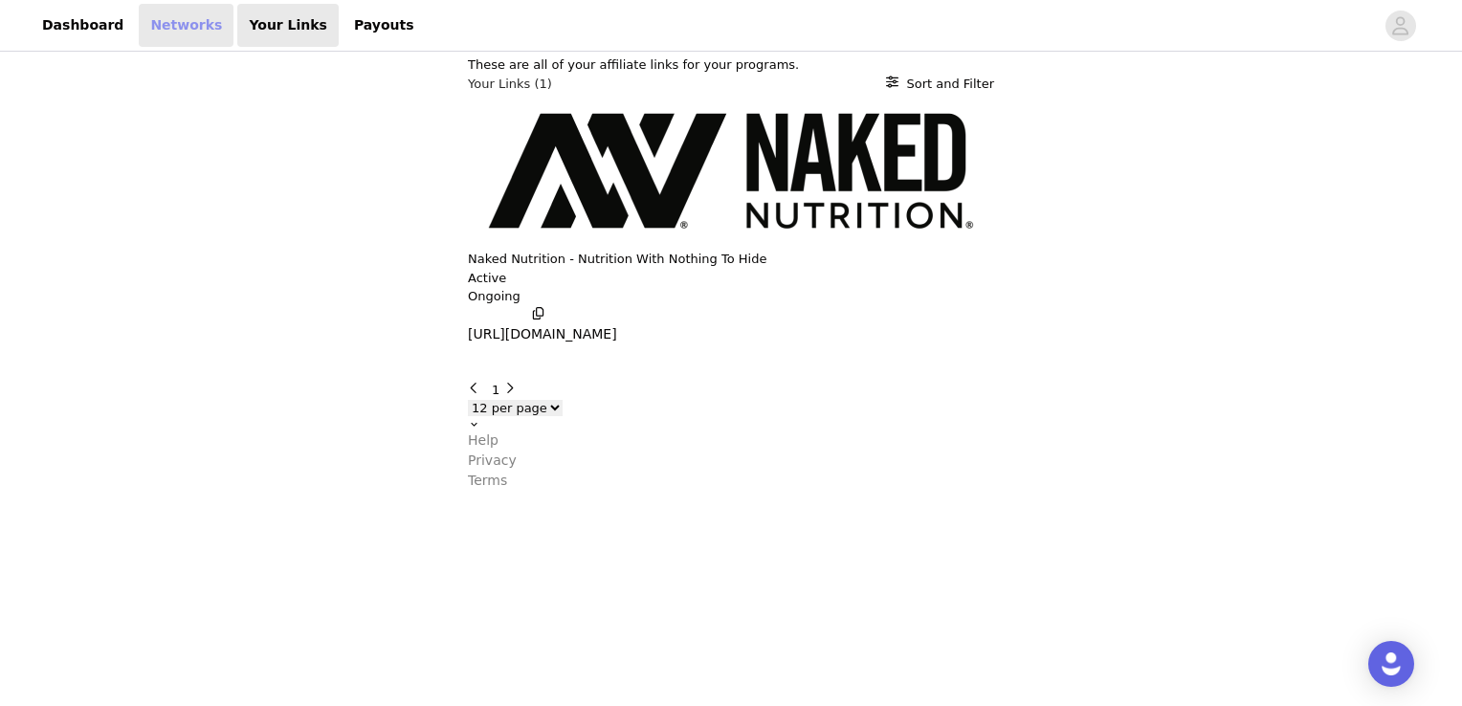
click at [157, 17] on link "Networks" at bounding box center [186, 25] width 95 height 43
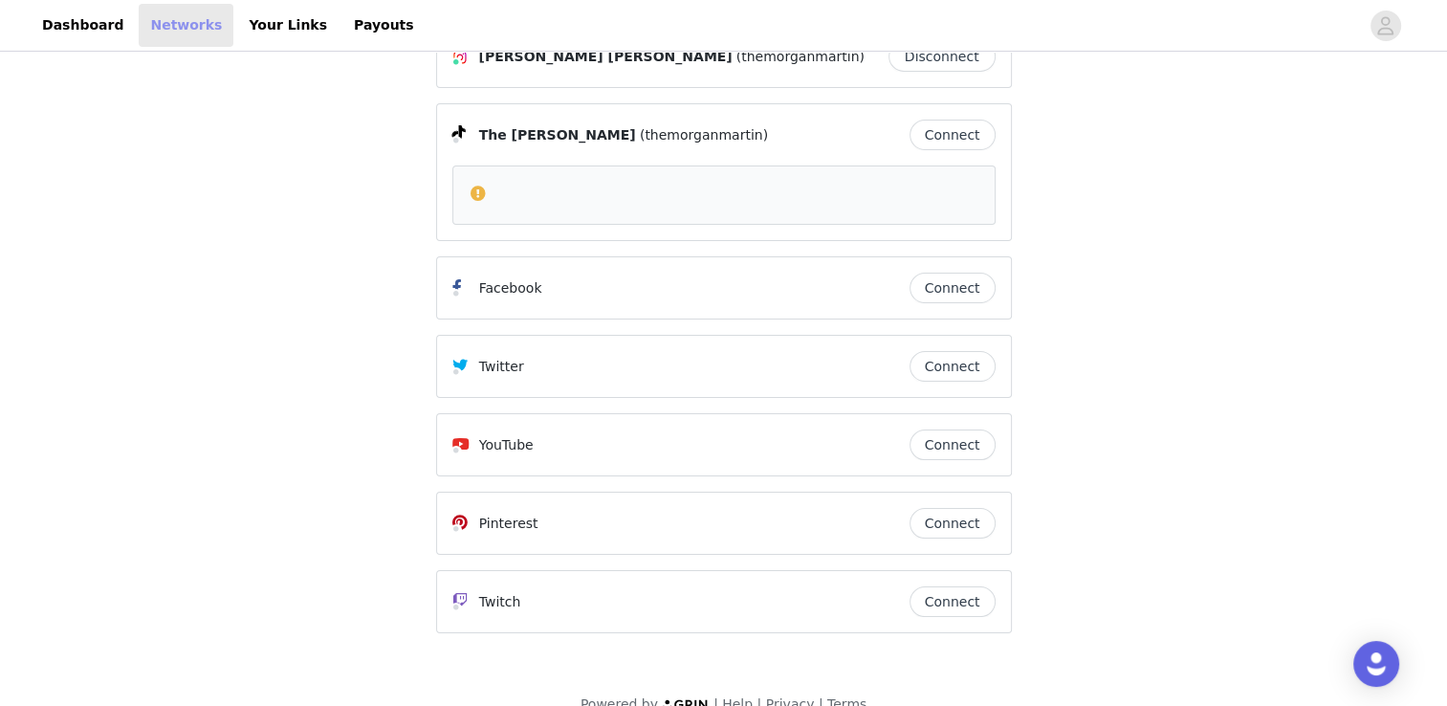
scroll to position [89, 0]
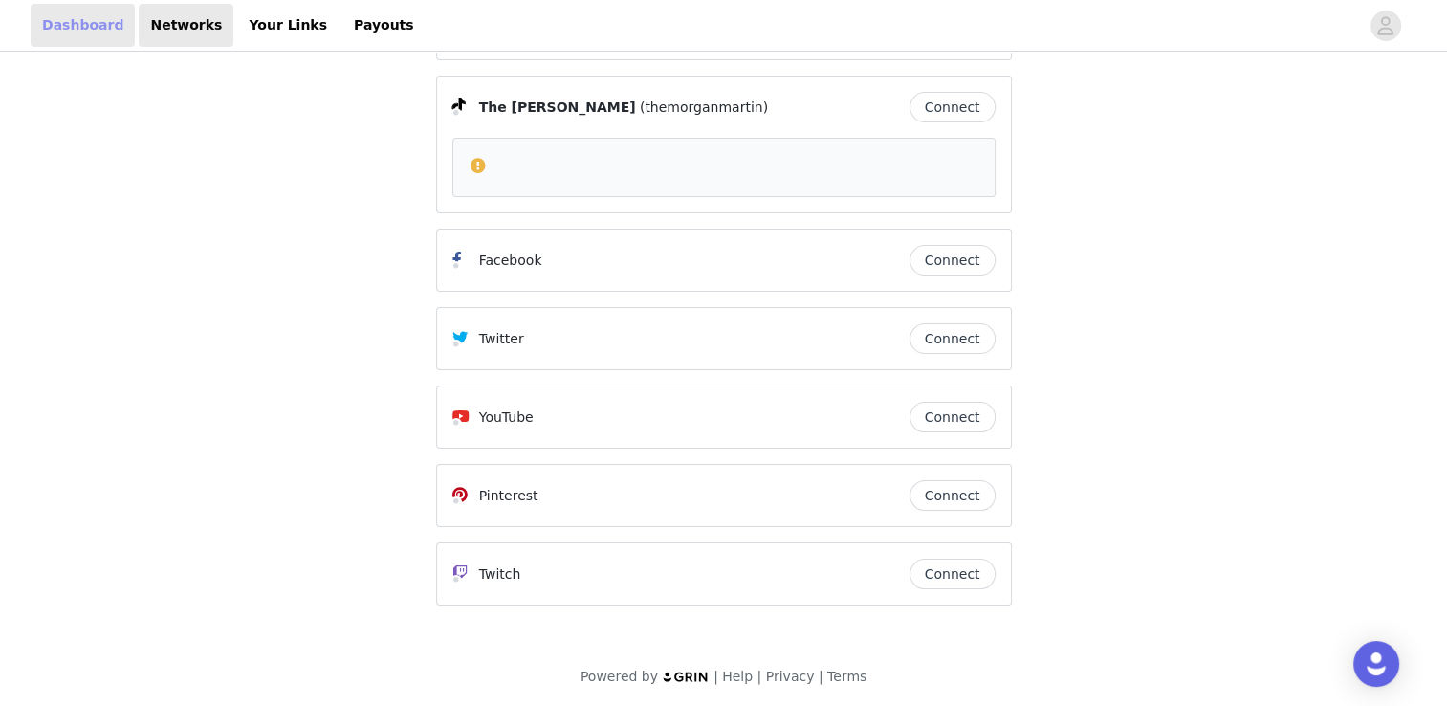
click at [54, 18] on link "Dashboard" at bounding box center [83, 25] width 104 height 43
